Goal: Task Accomplishment & Management: Manage account settings

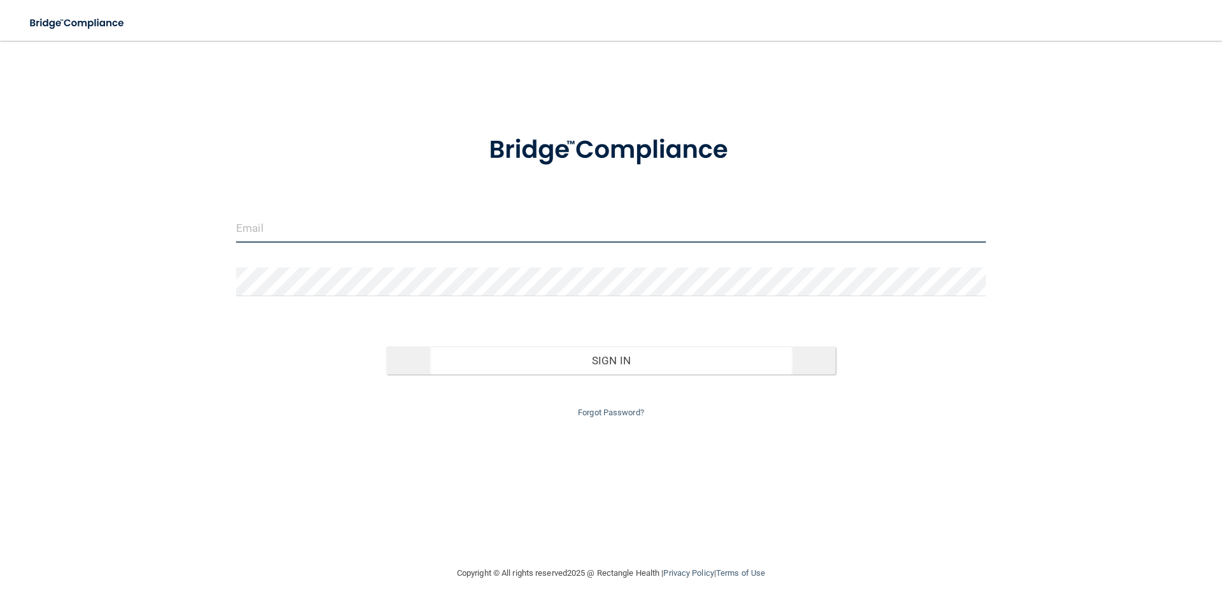
type input "[PERSON_NAME][EMAIL_ADDRESS][DOMAIN_NAME]"
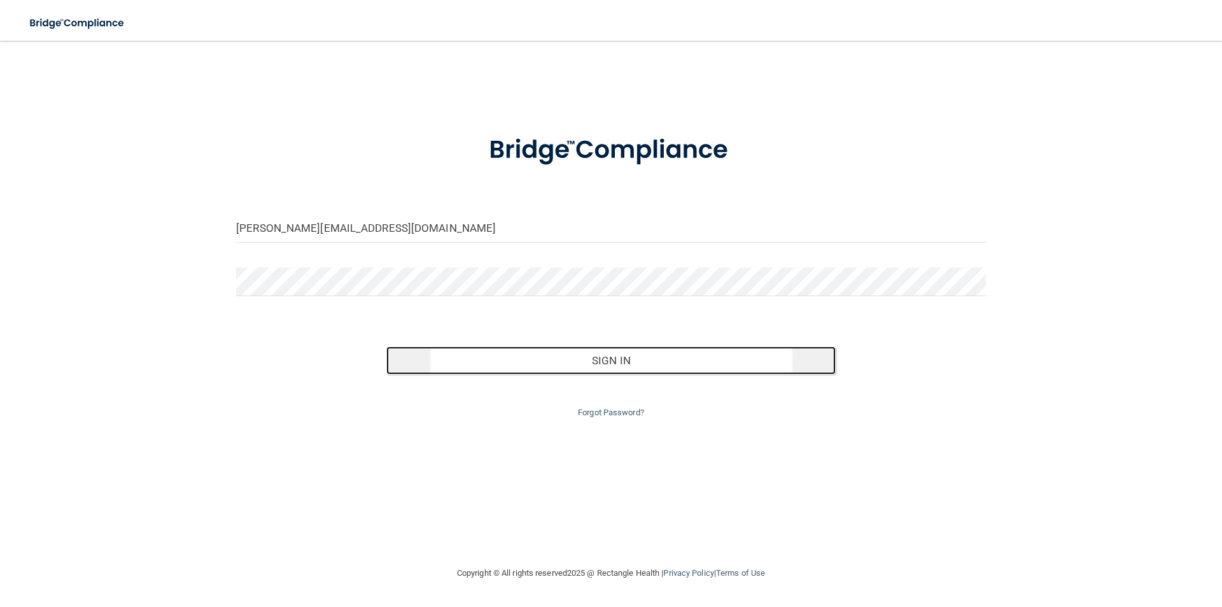
click at [713, 362] on button "Sign In" at bounding box center [611, 360] width 450 height 28
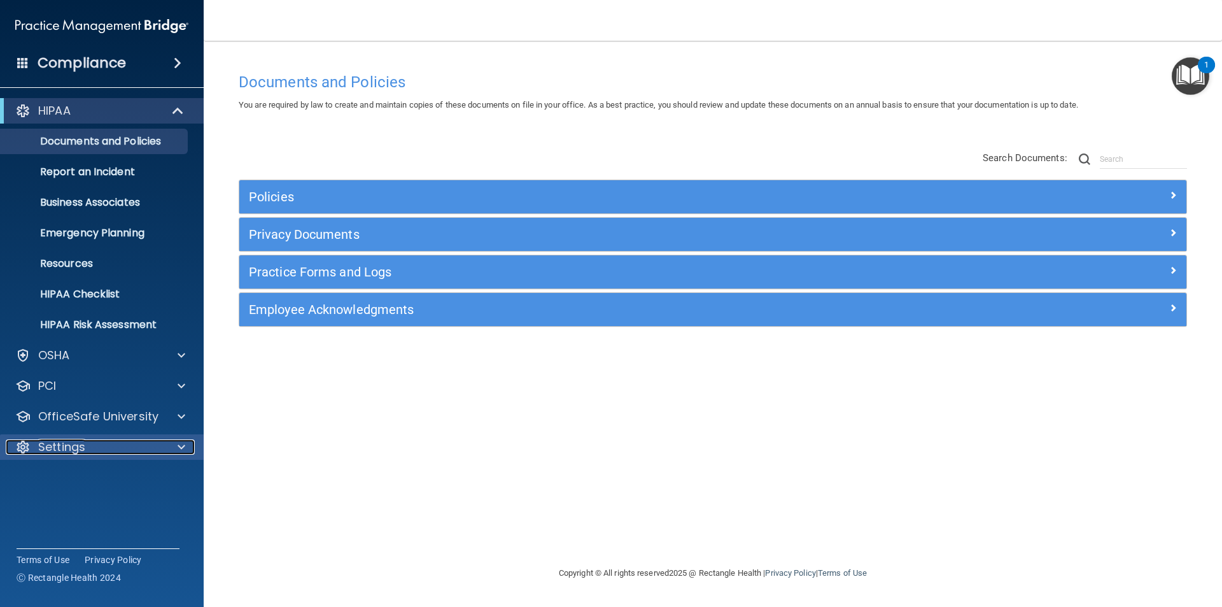
click at [95, 449] on div "Settings" at bounding box center [85, 446] width 158 height 15
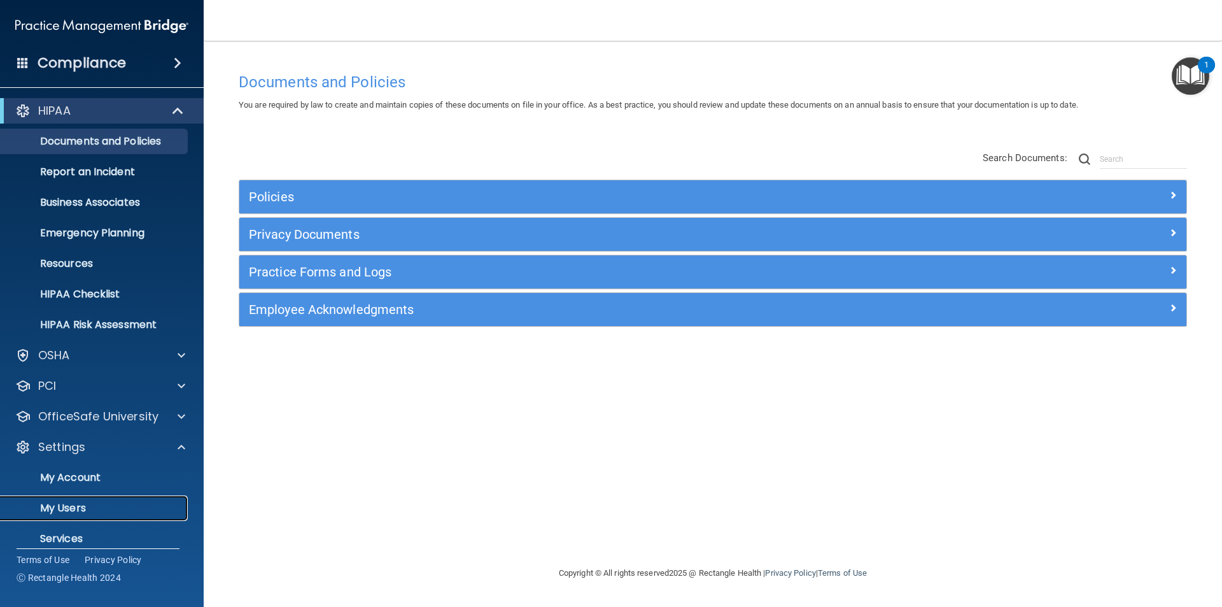
click at [92, 512] on p "My Users" at bounding box center [95, 508] width 174 height 13
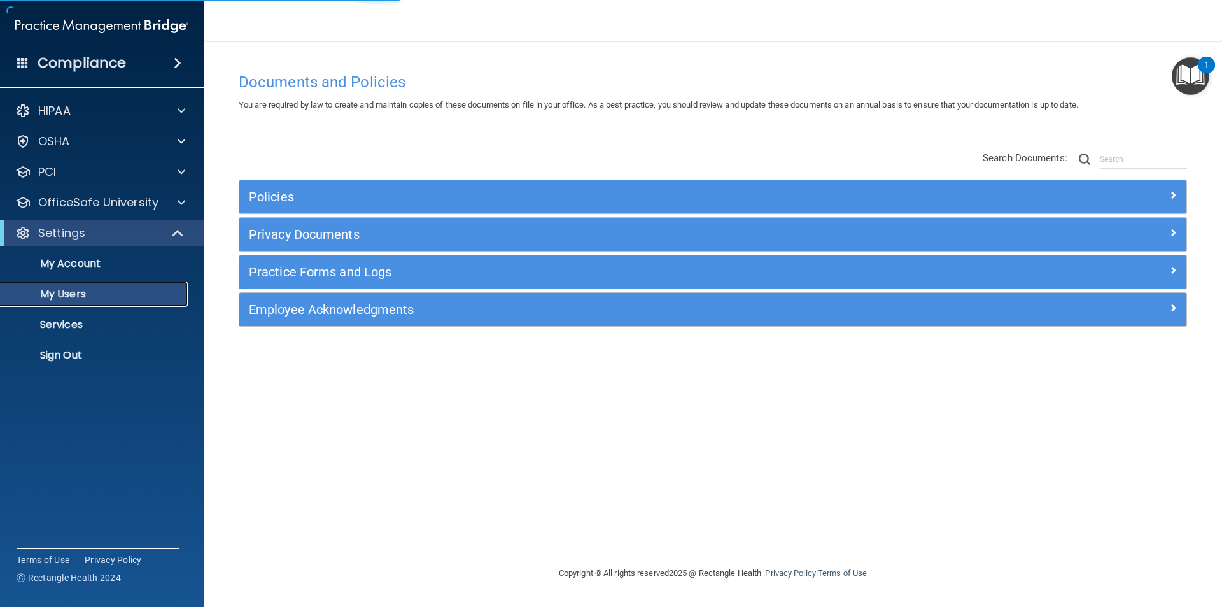
select select "20"
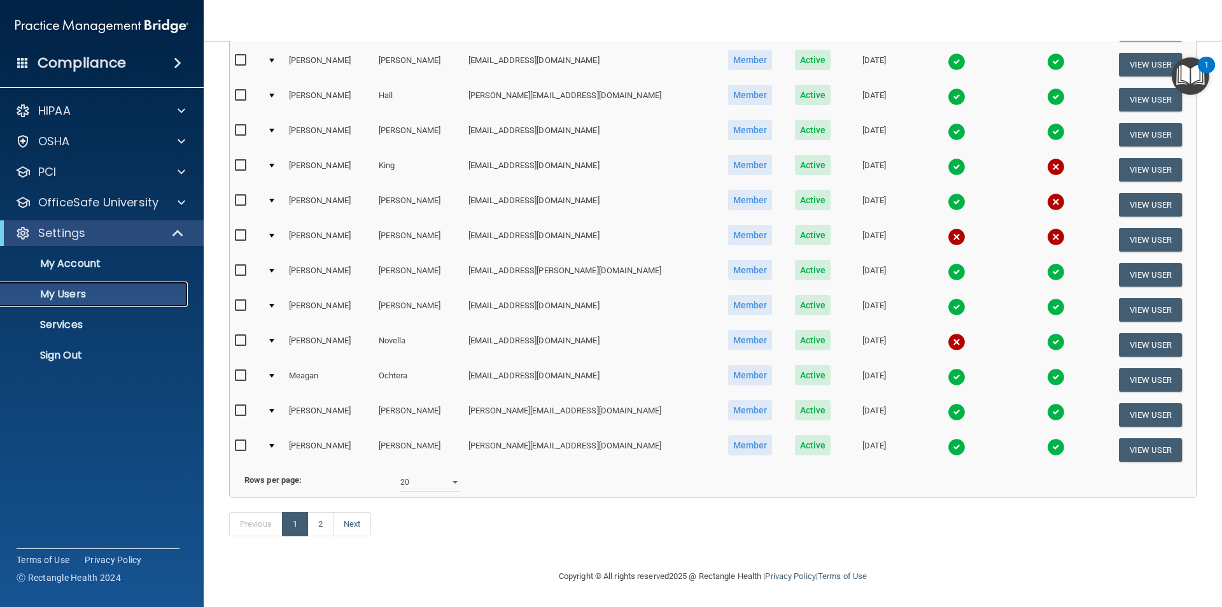
scroll to position [447, 0]
click at [1119, 193] on button "View User" at bounding box center [1150, 205] width 63 height 24
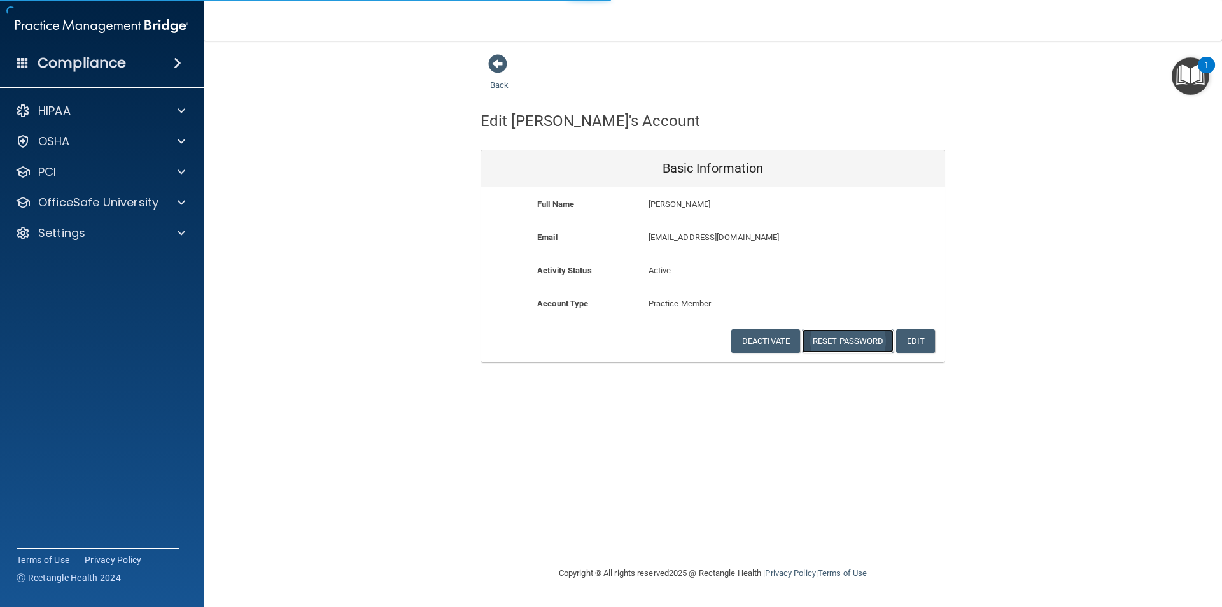
click at [834, 334] on button "Reset Password" at bounding box center [848, 341] width 92 height 24
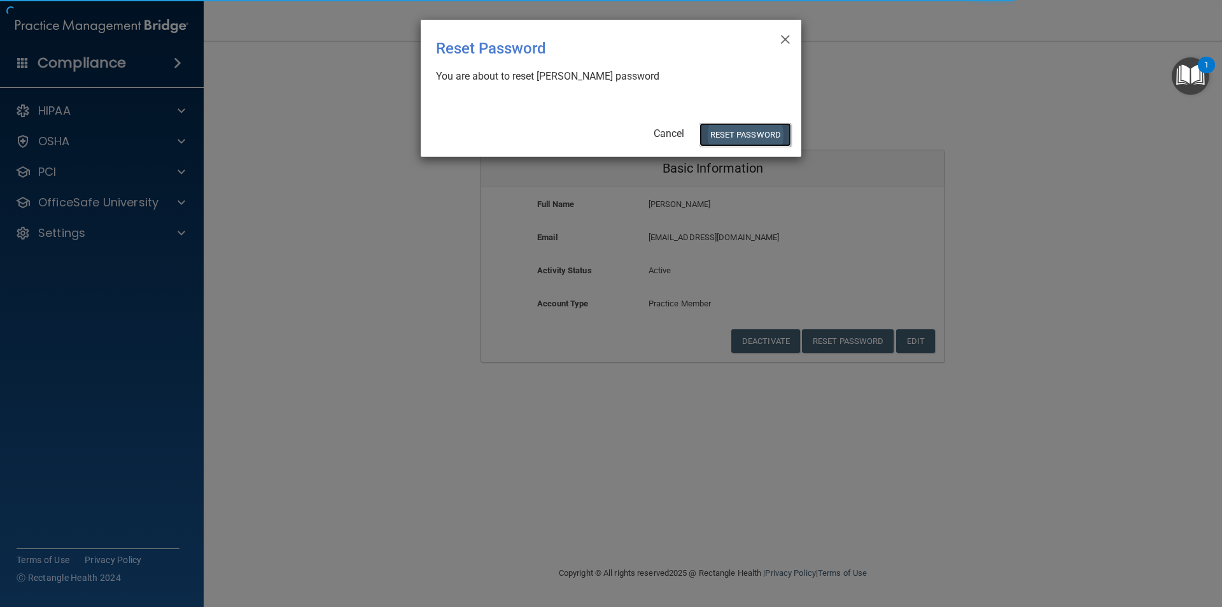
click at [738, 137] on button "Reset Password" at bounding box center [745, 135] width 92 height 24
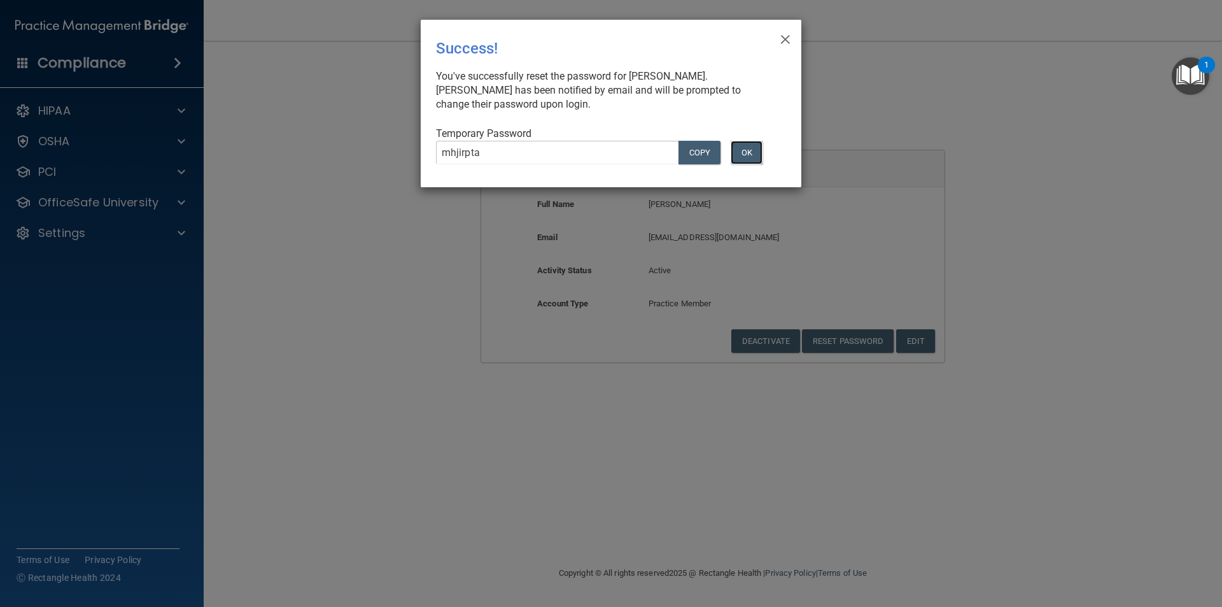
click at [753, 161] on button "OK" at bounding box center [747, 153] width 32 height 24
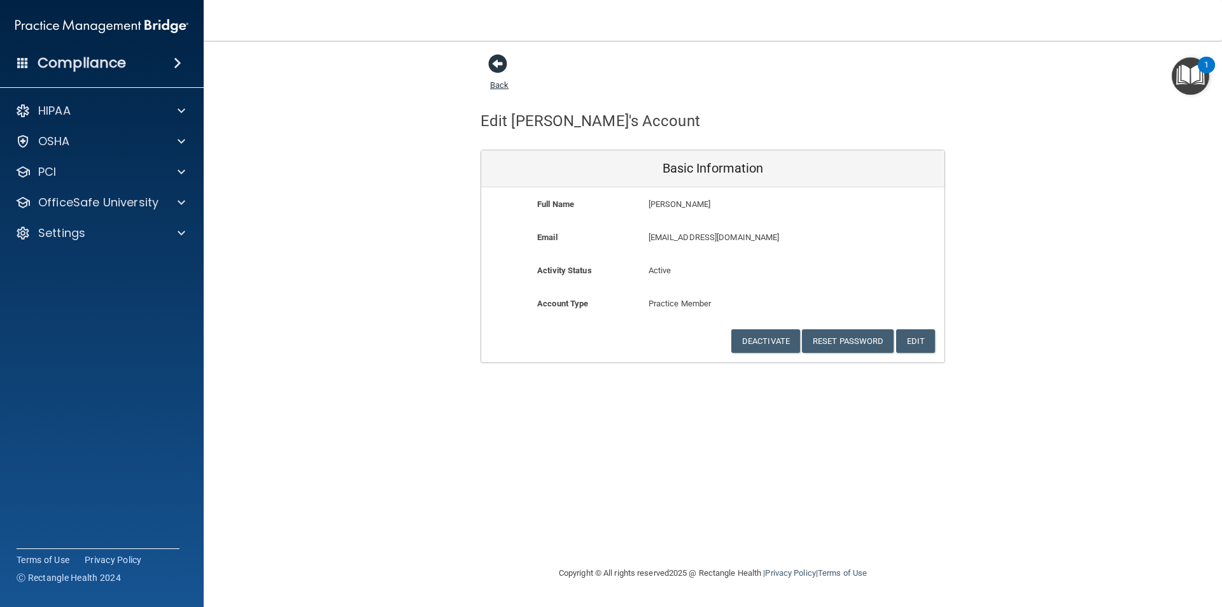
click at [493, 62] on span at bounding box center [497, 63] width 19 height 19
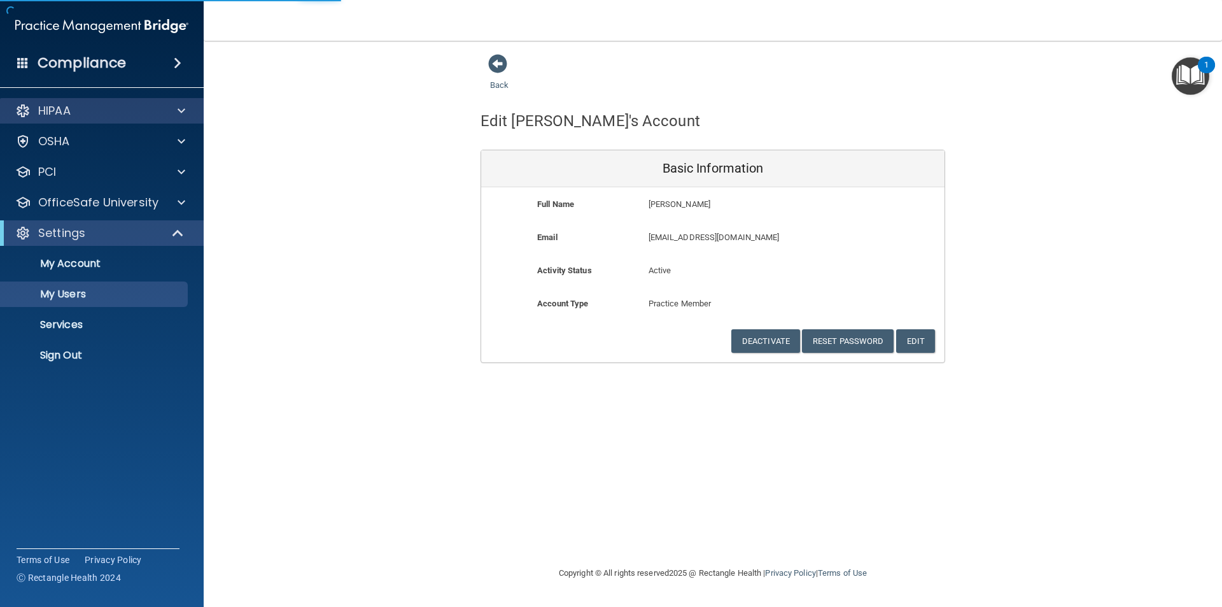
select select "20"
